Goal: Information Seeking & Learning: Learn about a topic

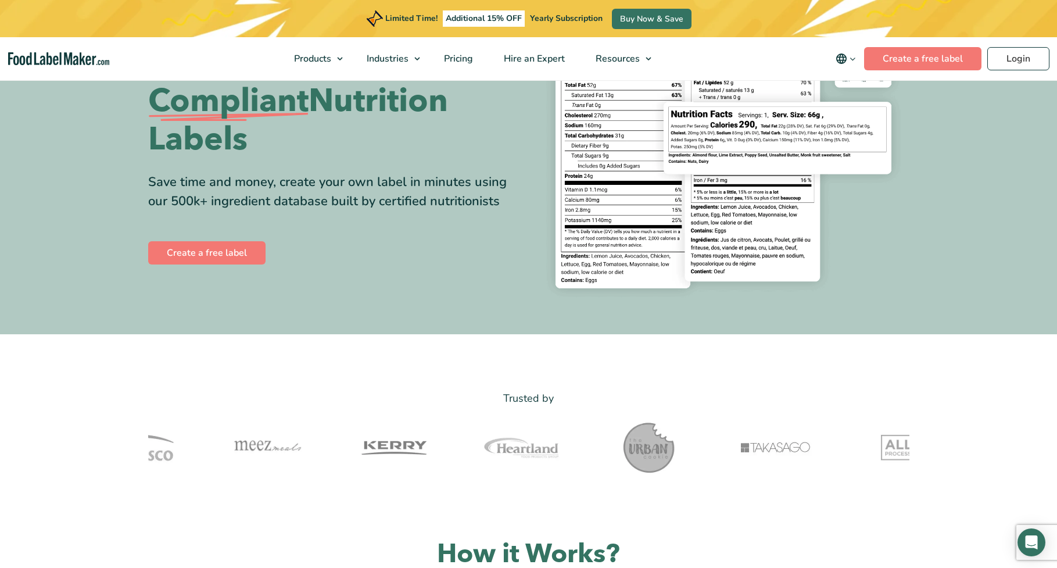
scroll to position [146, 0]
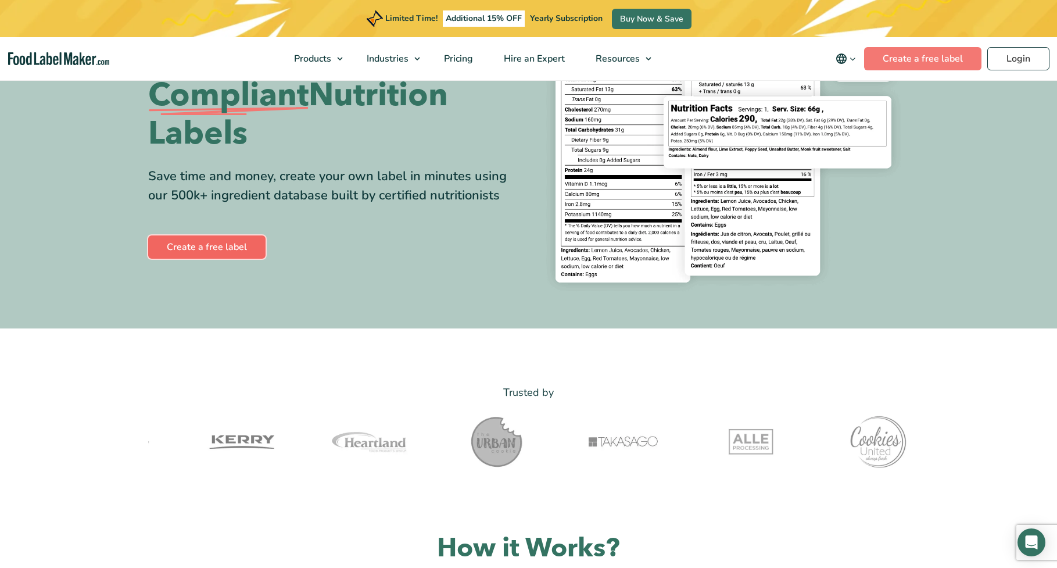
click at [236, 246] on link "Create a free label" at bounding box center [206, 246] width 117 height 23
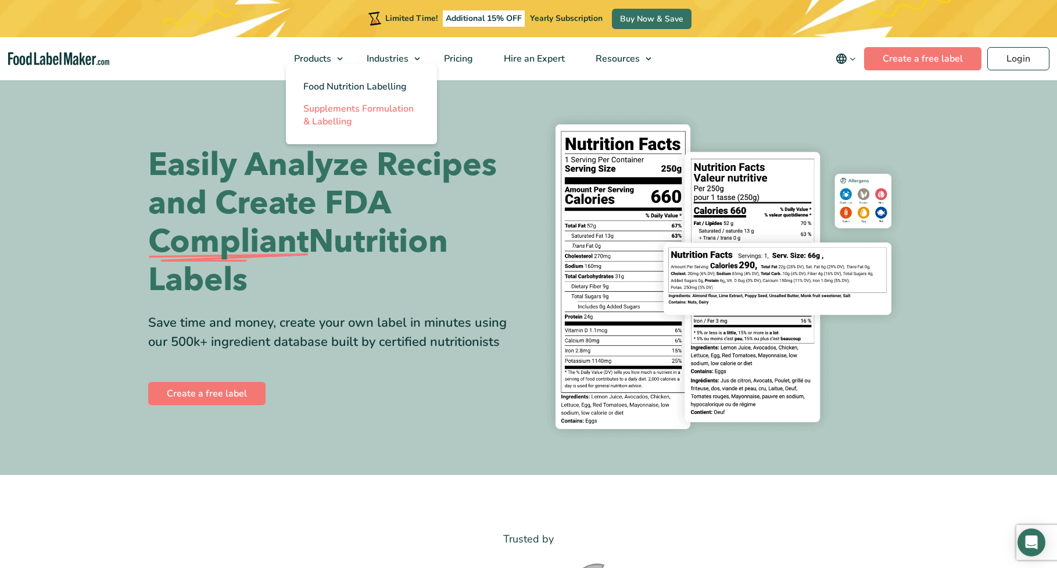
click at [338, 110] on span "Supplements Formulation & Labelling" at bounding box center [358, 115] width 110 height 26
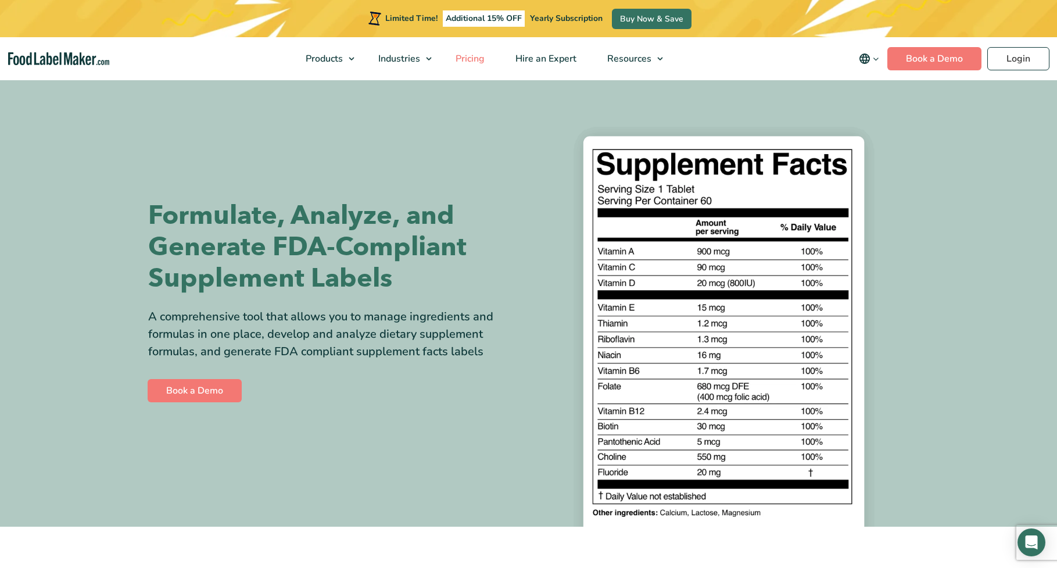
click at [471, 55] on span "Pricing" at bounding box center [469, 58] width 34 height 13
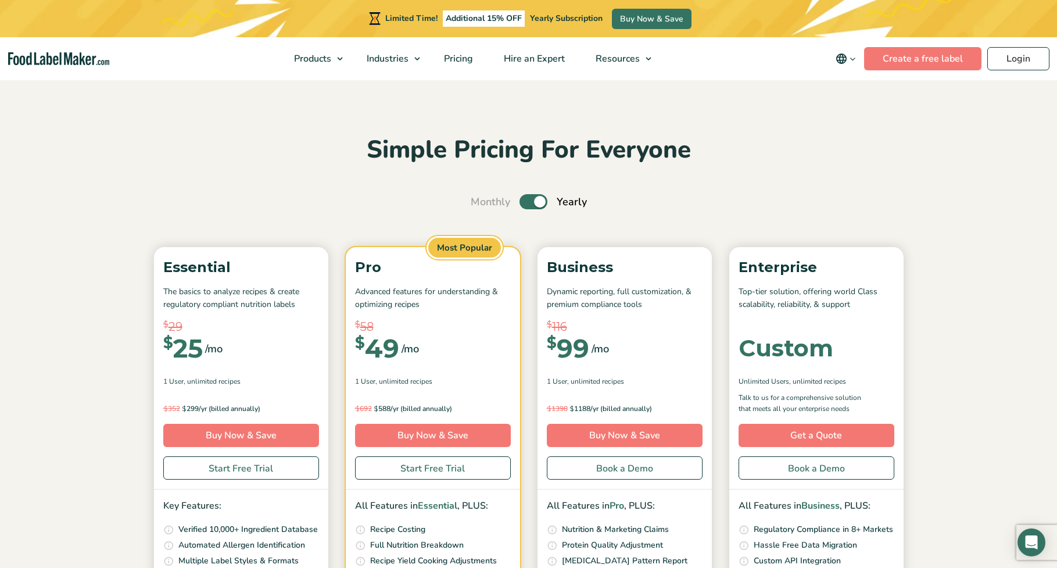
click at [536, 202] on label "Toggle" at bounding box center [533, 201] width 28 height 15
click at [481, 202] on input "Toggle" at bounding box center [477, 202] width 8 height 8
checkbox input "false"
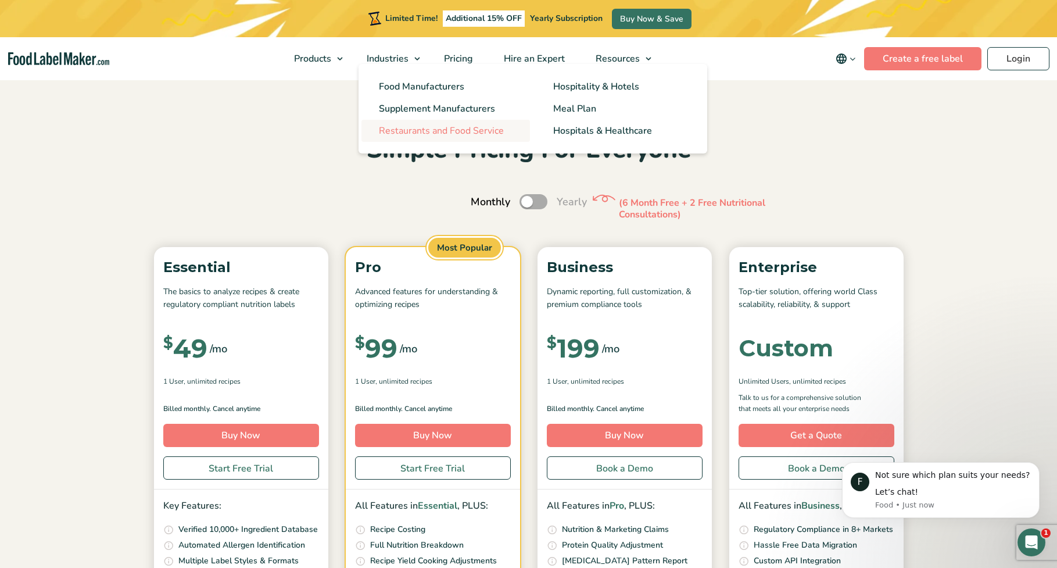
click at [419, 125] on span "Restaurants and Food Service" at bounding box center [441, 130] width 125 height 13
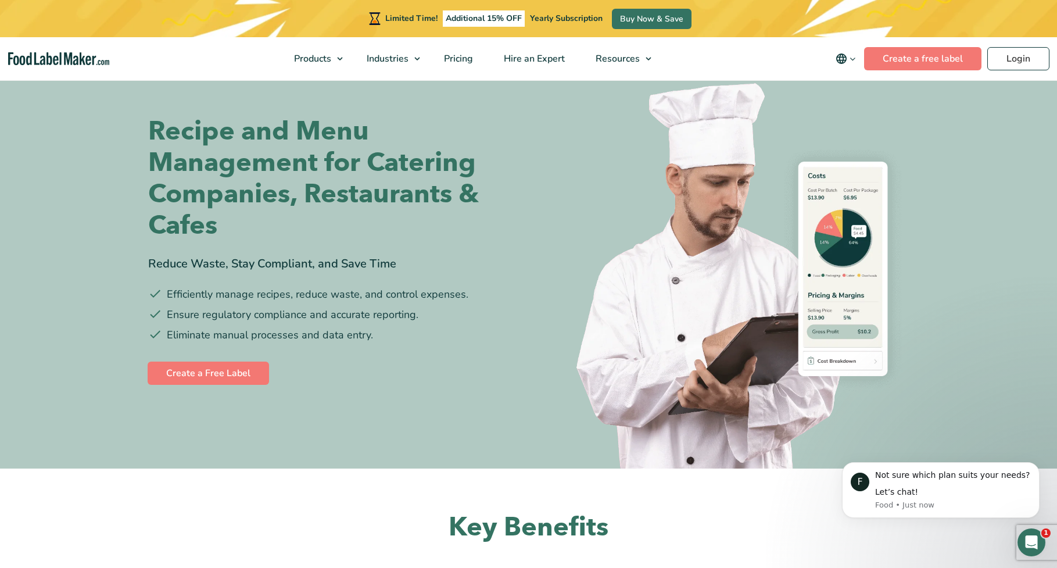
scroll to position [33, 0]
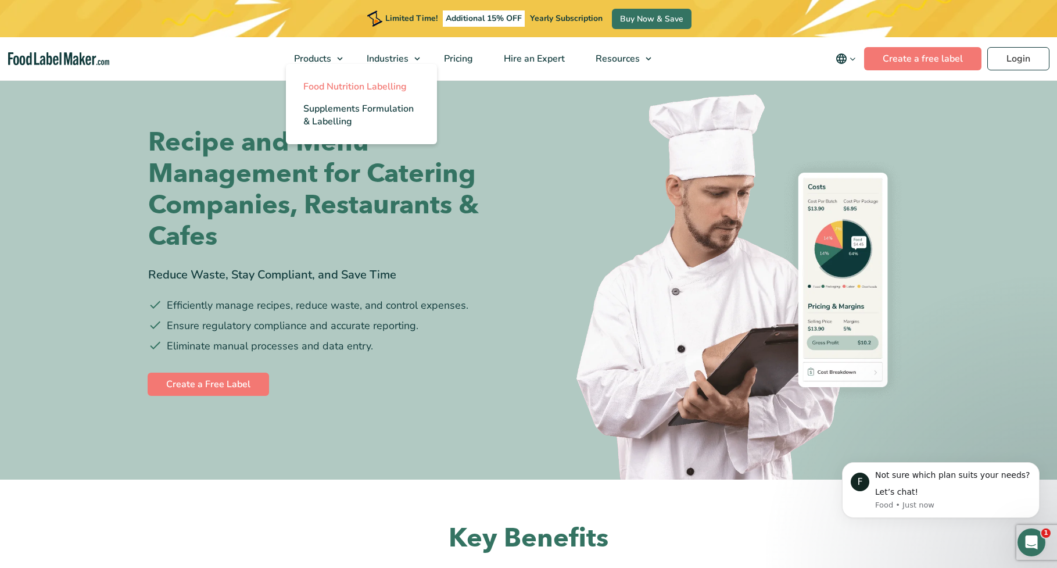
click at [339, 88] on span "Food Nutrition Labelling" at bounding box center [354, 86] width 103 height 13
